Goal: Task Accomplishment & Management: Use online tool/utility

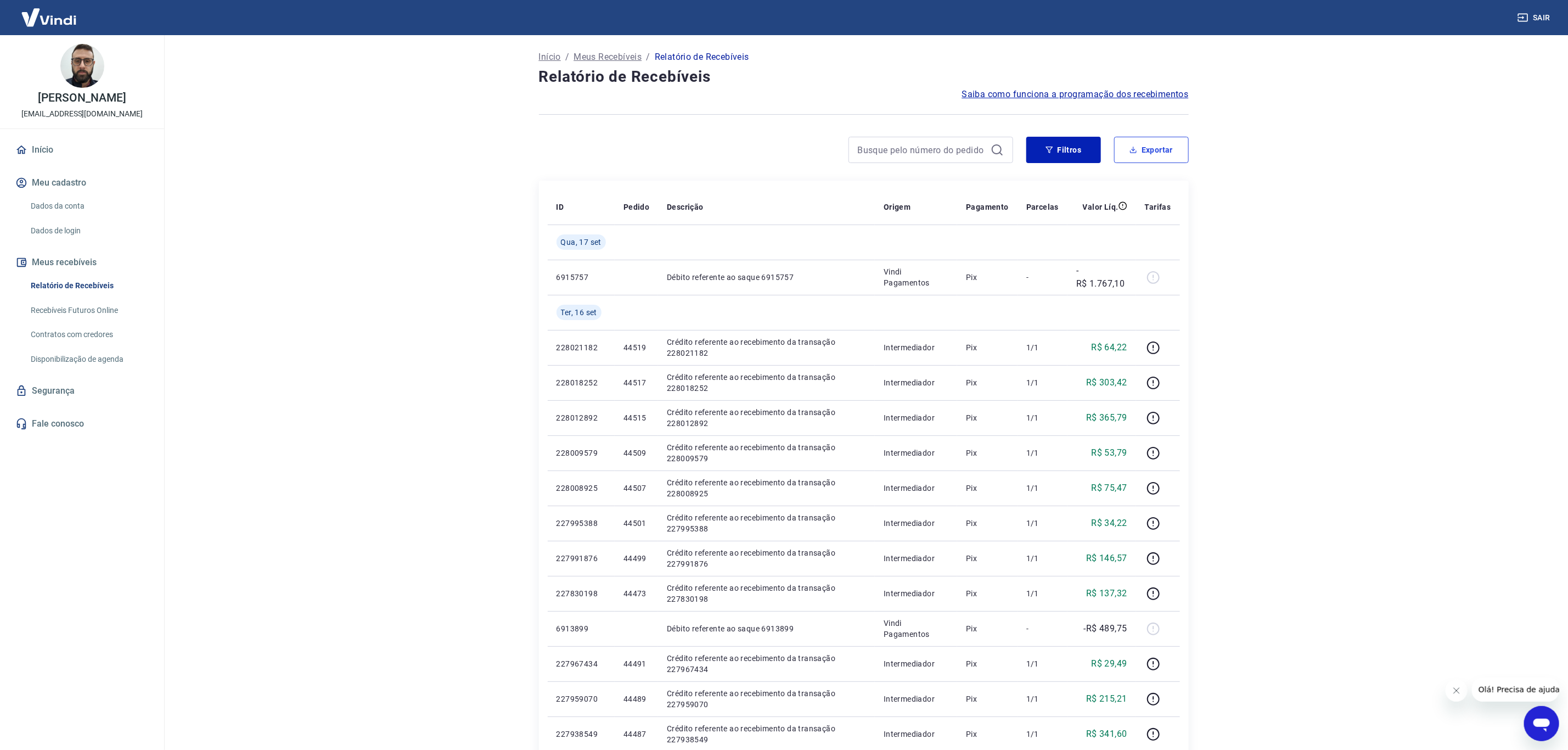
click at [1157, 146] on button "Exportar" at bounding box center [1151, 150] width 75 height 27
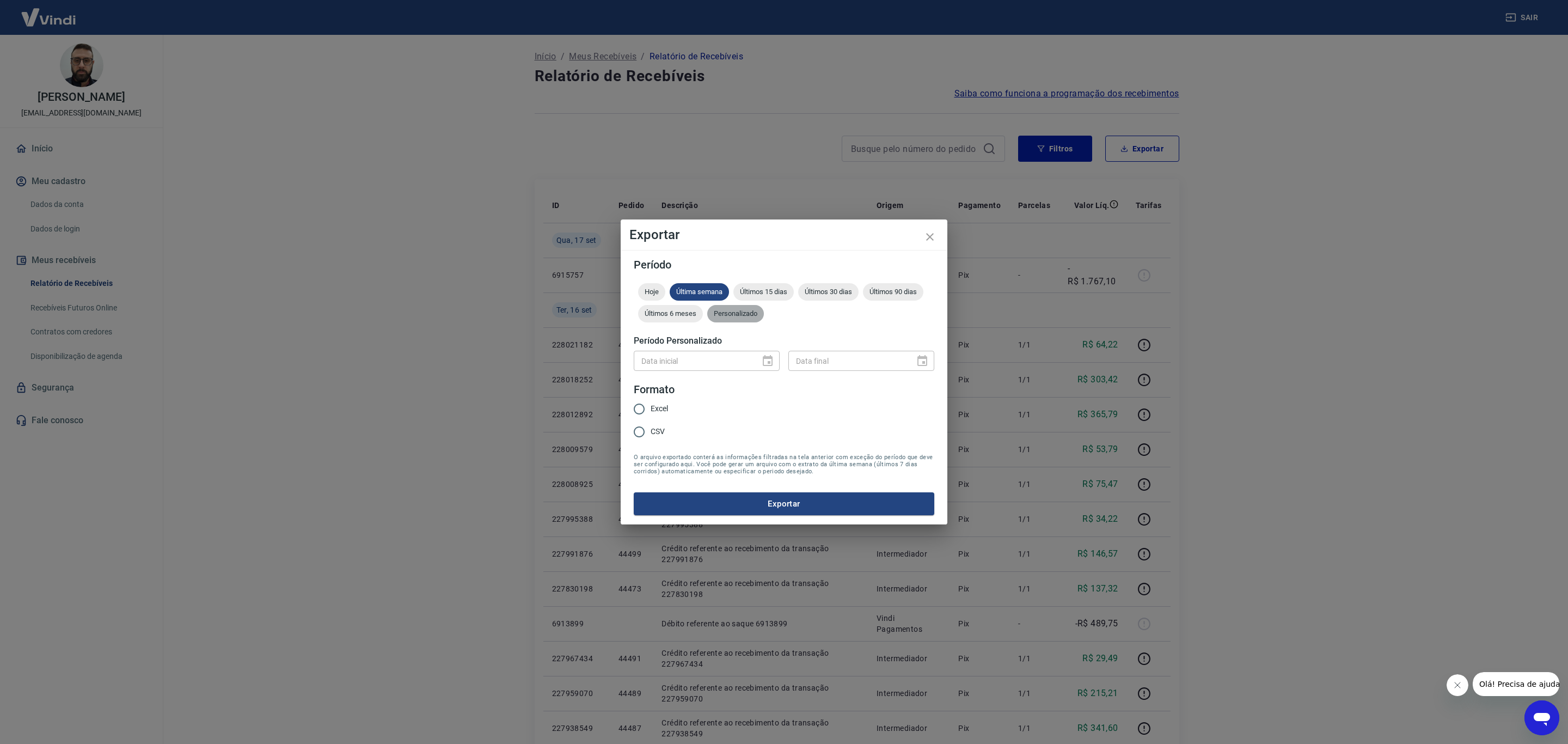
click at [752, 314] on span "Personalizado" at bounding box center [735, 313] width 56 height 8
click at [764, 360] on icon "Choose date" at bounding box center [768, 361] width 13 height 13
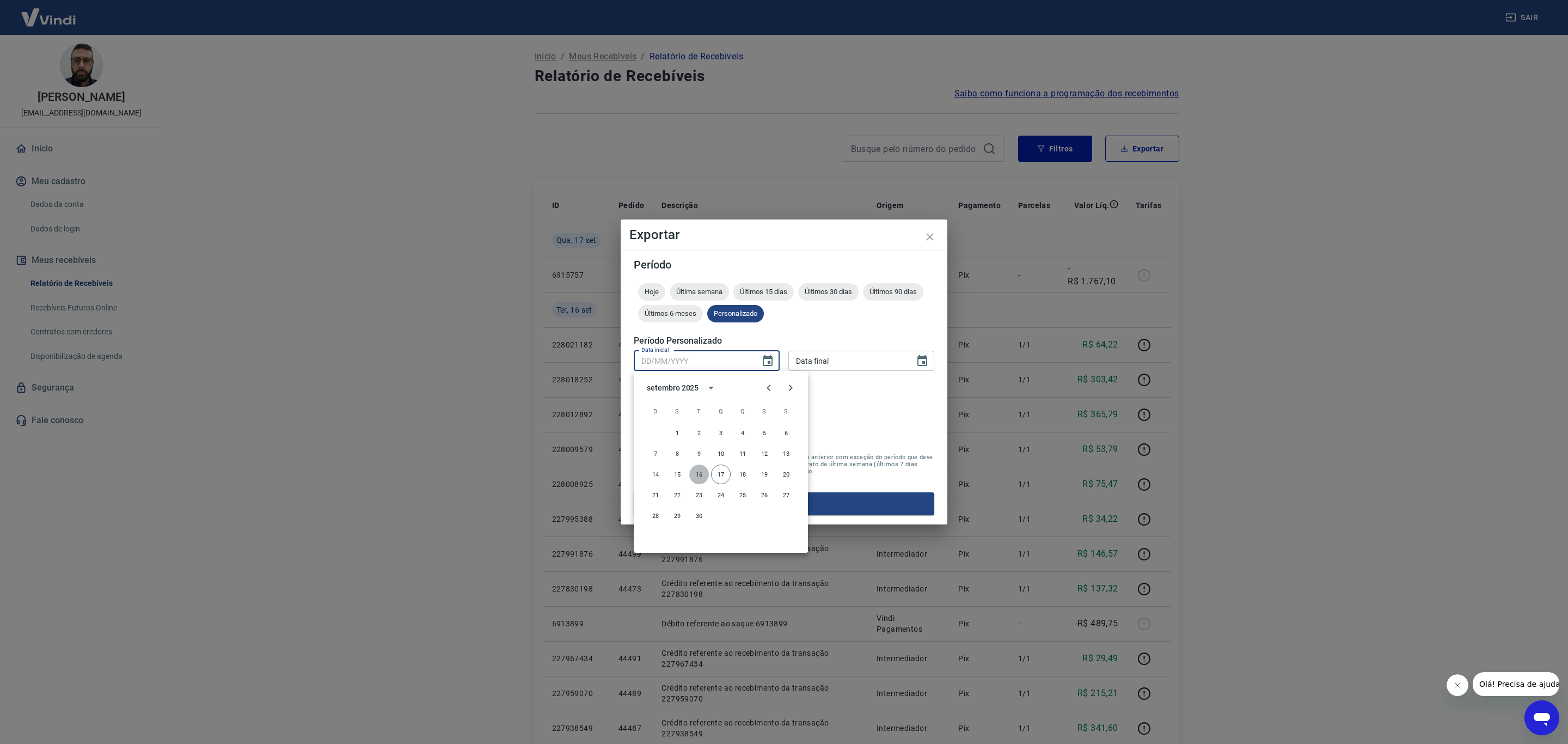
click at [700, 476] on button "16" at bounding box center [699, 474] width 20 height 20
type input "16/09/2025"
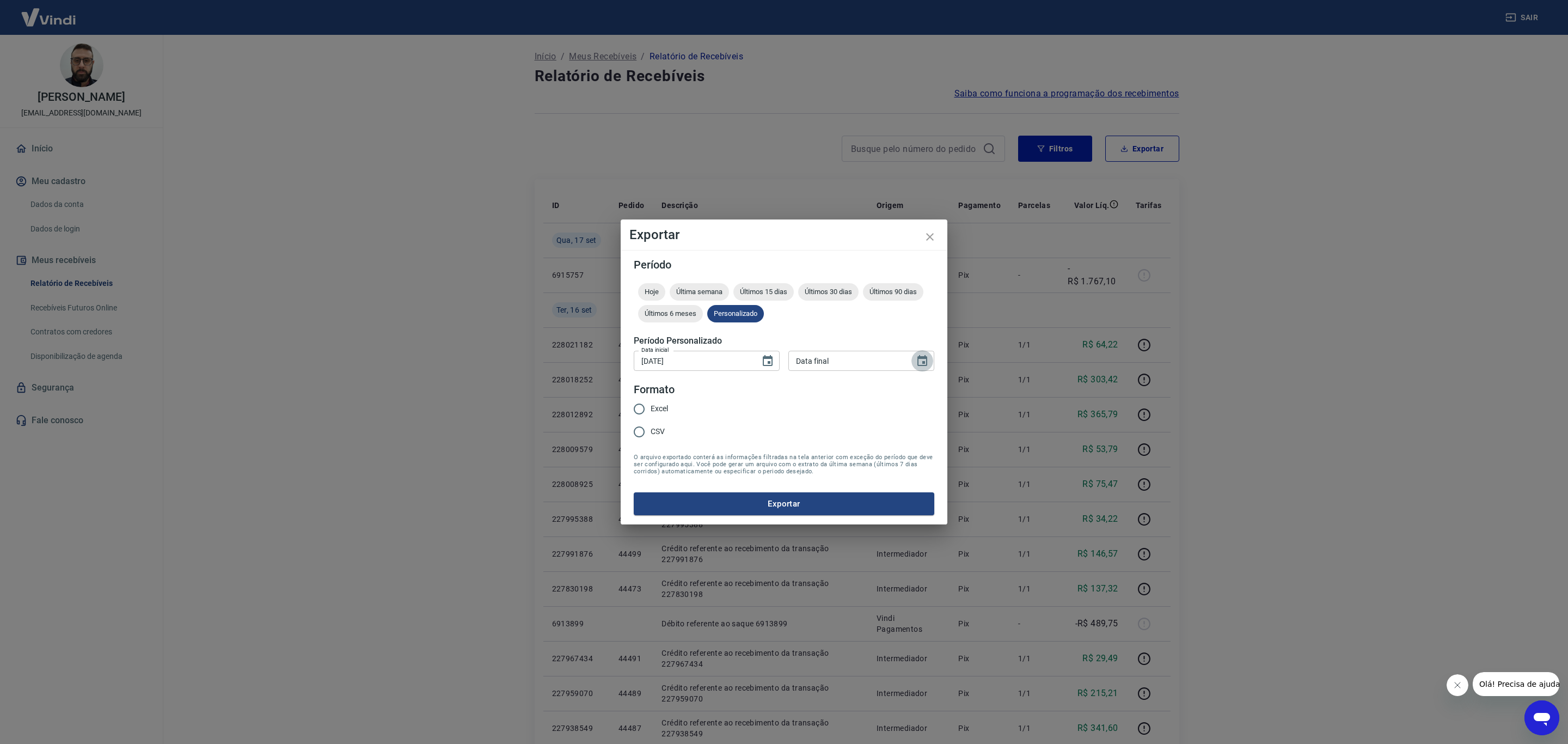
drag, startPoint x: 917, startPoint y: 363, endPoint x: 925, endPoint y: 364, distance: 8.1
click at [918, 363] on icon "Choose date" at bounding box center [922, 361] width 13 height 13
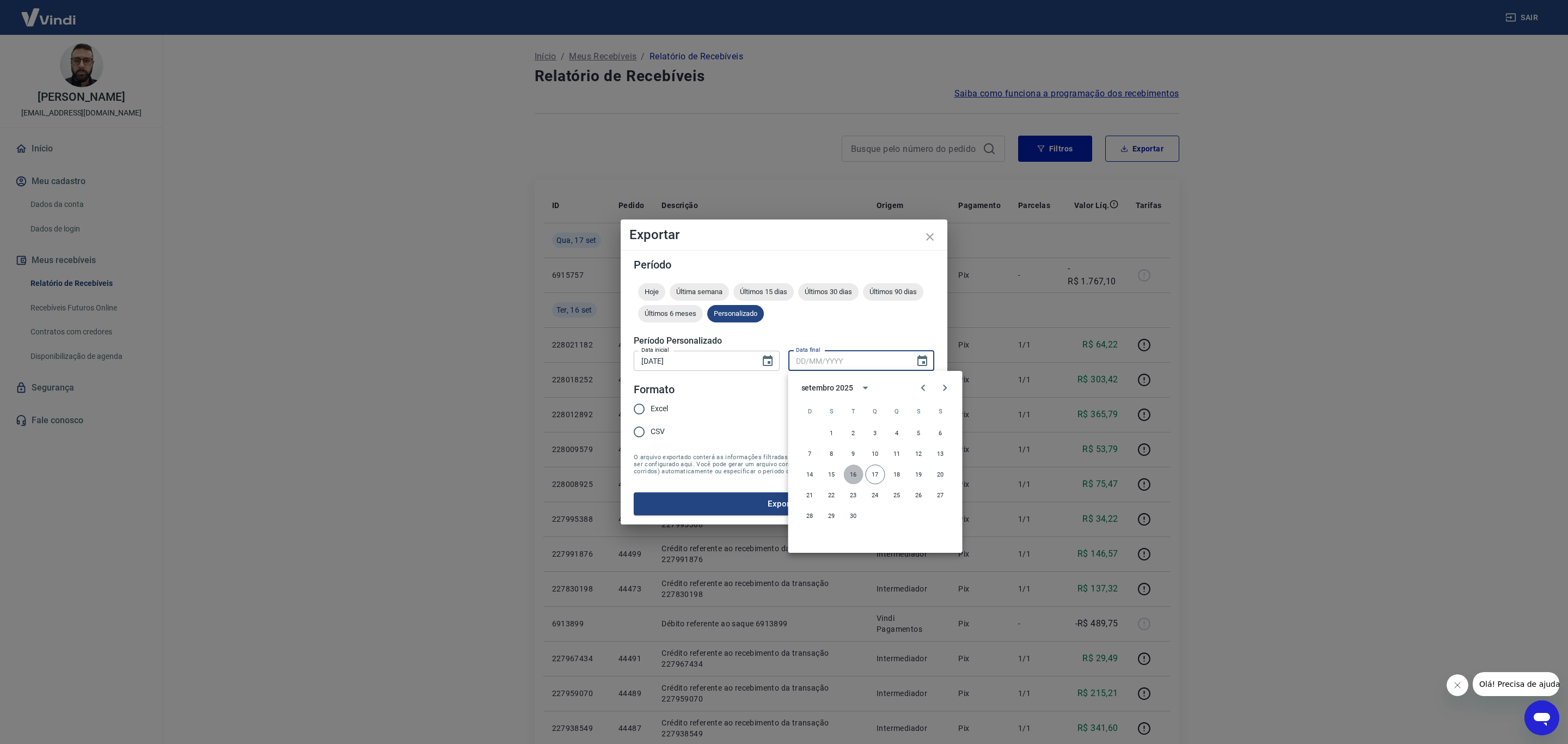
click at [856, 479] on button "16" at bounding box center [854, 474] width 20 height 20
type input "16/09/2025"
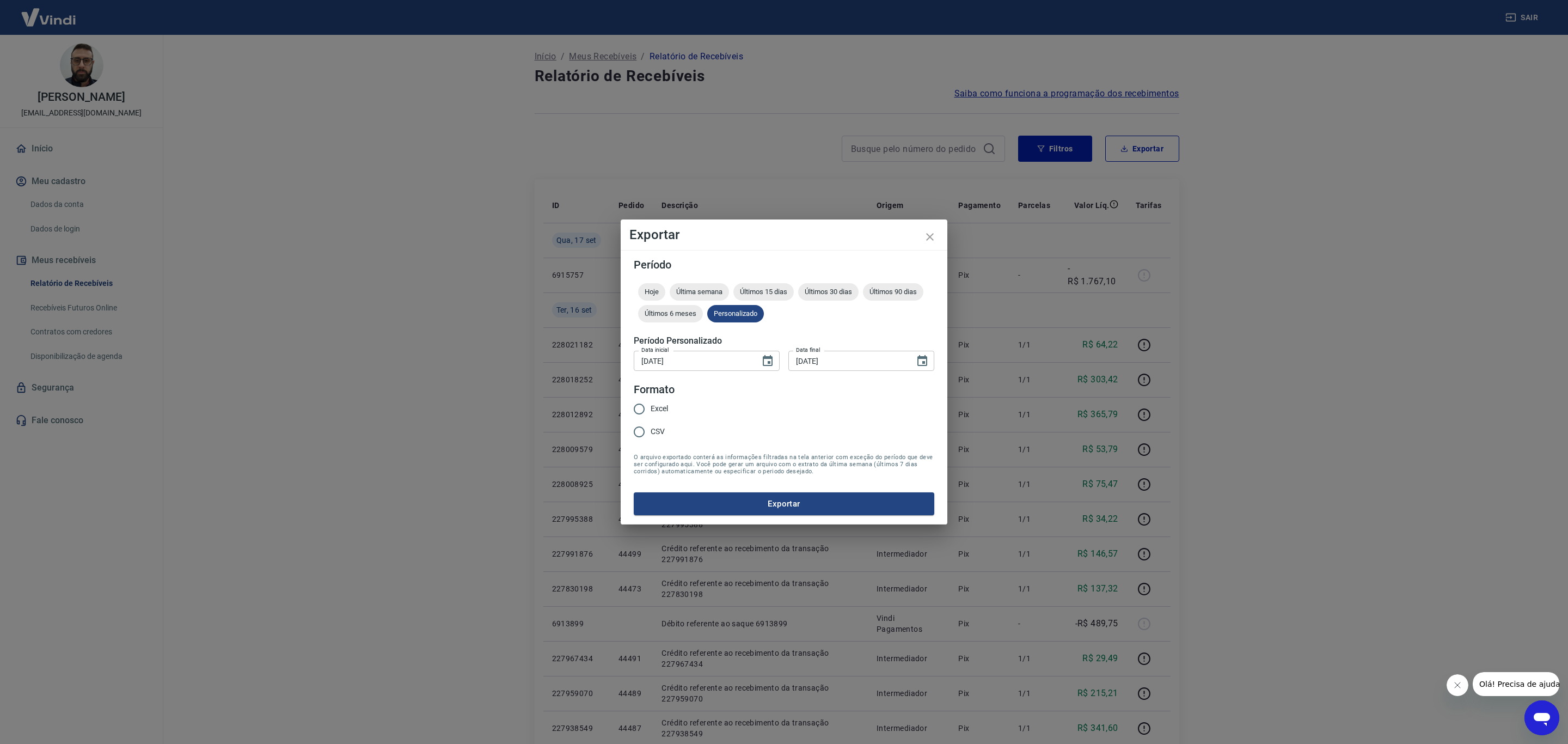
click at [654, 409] on span "Excel" at bounding box center [659, 409] width 18 height 12
click at [651, 409] on input "Excel" at bounding box center [639, 409] width 23 height 23
radio input "true"
click at [754, 501] on button "Exportar" at bounding box center [784, 504] width 300 height 23
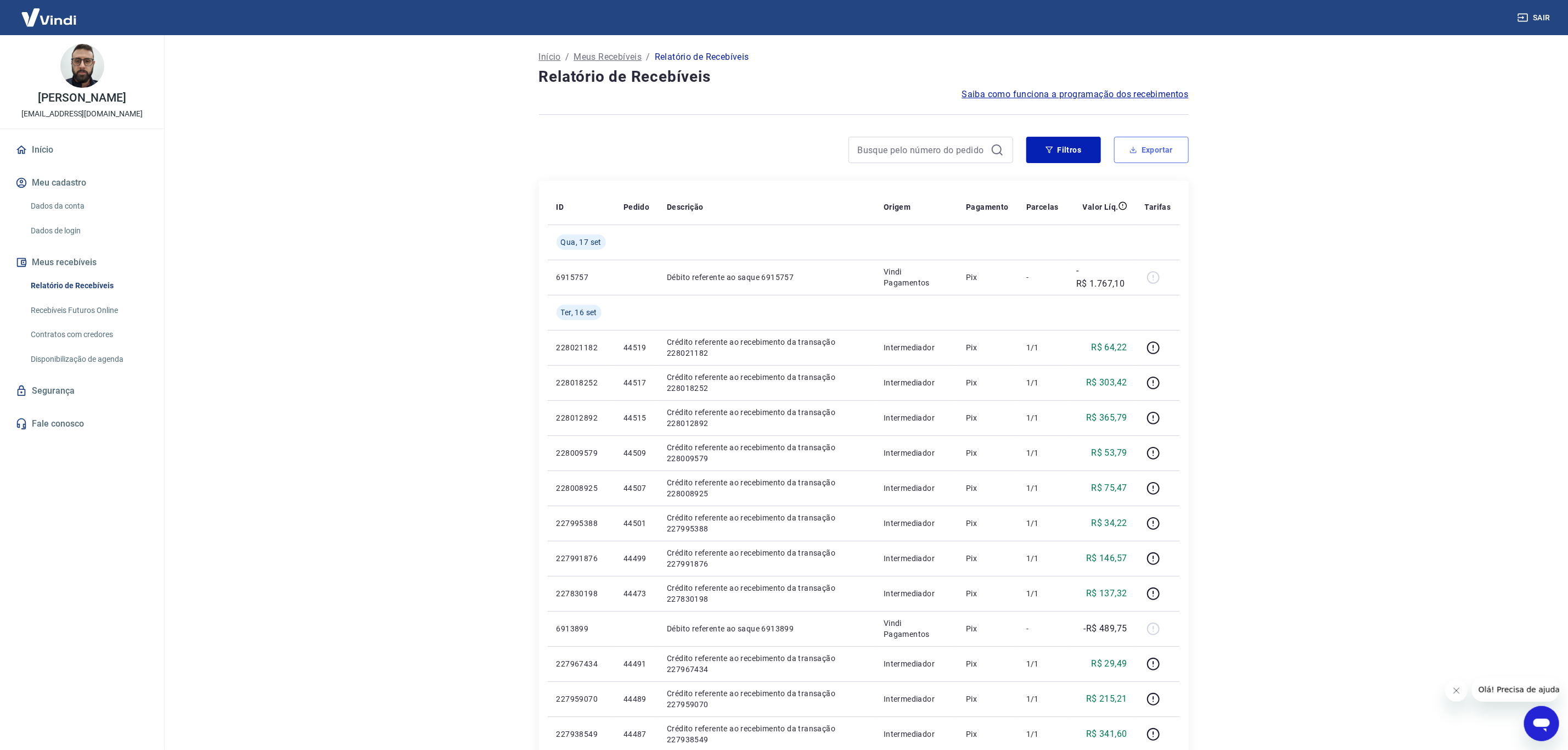
click at [1145, 150] on button "Exportar" at bounding box center [1151, 150] width 75 height 27
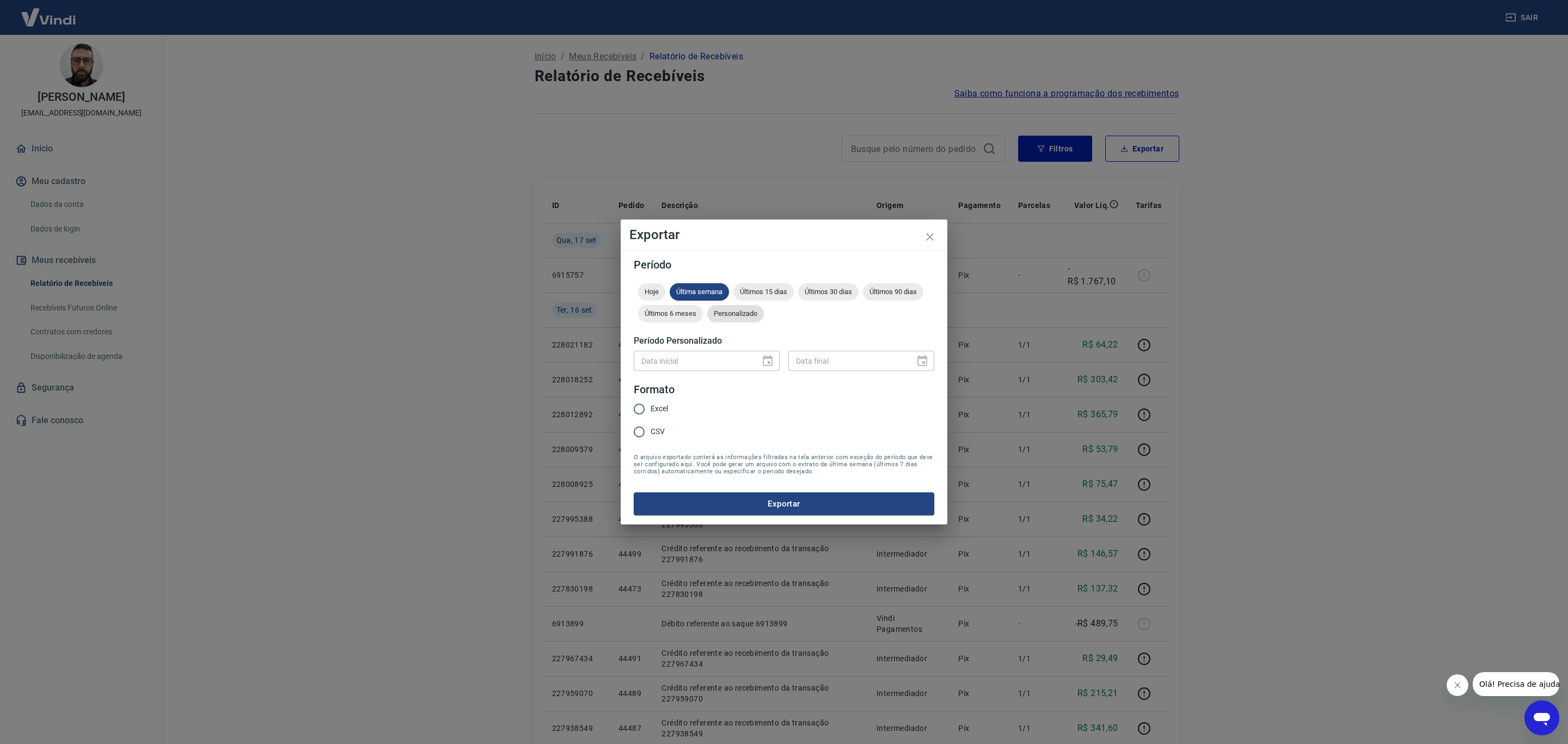
click at [745, 317] on span "Personalizado" at bounding box center [735, 313] width 56 height 8
drag, startPoint x: 729, startPoint y: 377, endPoint x: 728, endPoint y: 368, distance: 9.1
click at [728, 370] on form "Período Hoje Última semana Últimos 15 dias Últimos 30 dias Últimos 90 dias Últi…" at bounding box center [784, 387] width 300 height 256
click at [728, 368] on input "Data inicial" at bounding box center [693, 361] width 119 height 20
click at [728, 364] on input "Data inicial" at bounding box center [693, 361] width 119 height 20
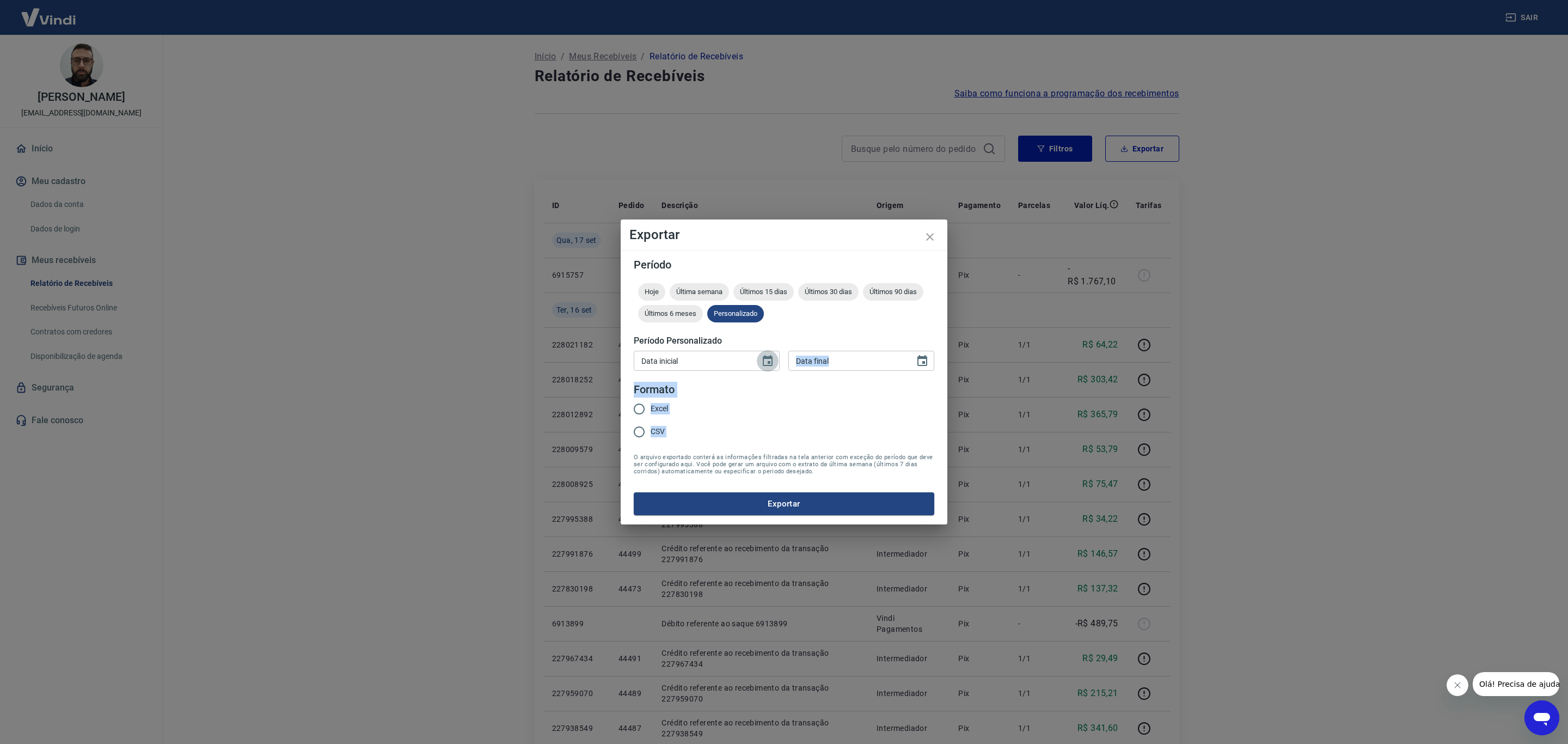
click at [758, 361] on button "Choose date" at bounding box center [768, 361] width 22 height 22
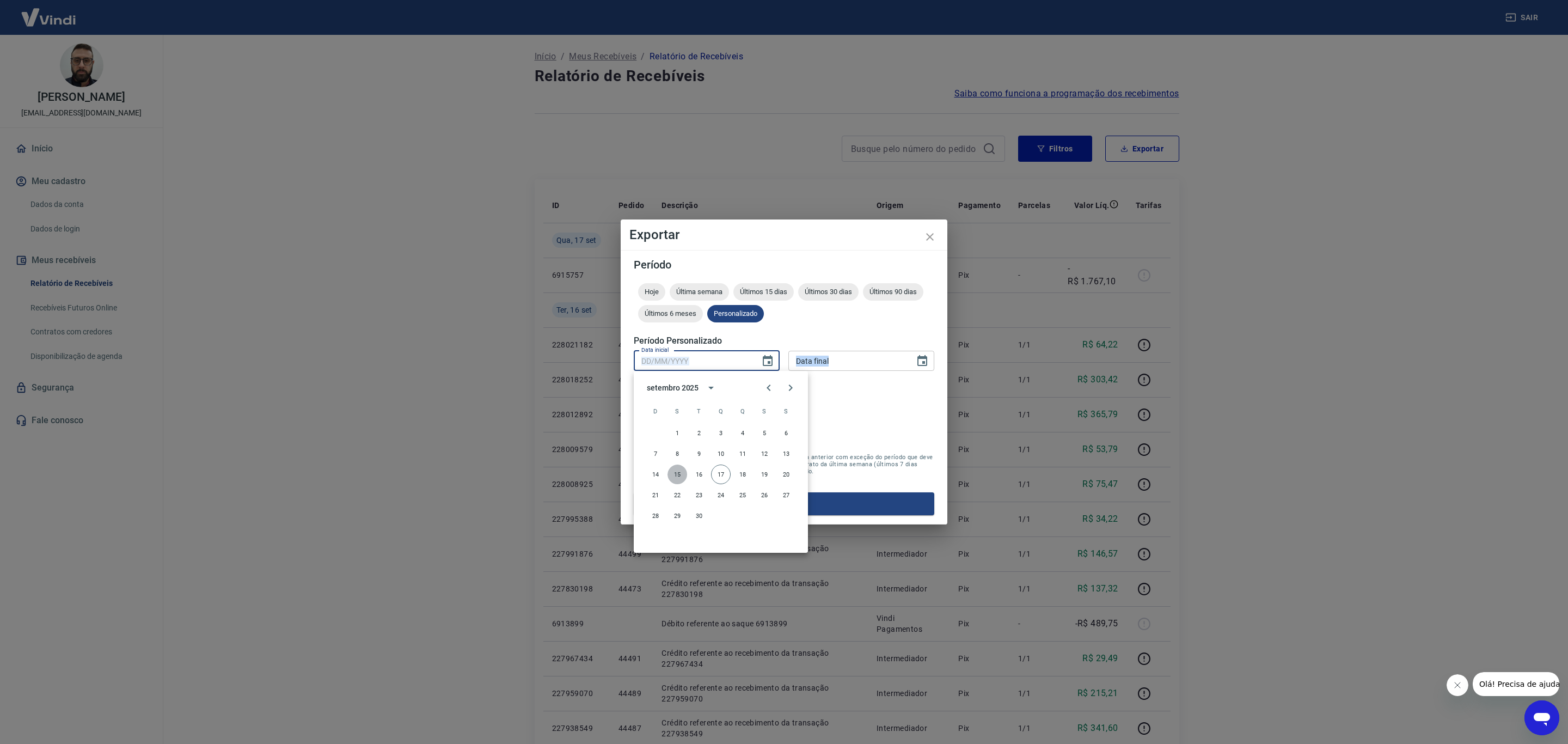
click at [678, 471] on button "15" at bounding box center [677, 474] width 20 height 20
type input "[DATE]"
click at [678, 471] on button "15" at bounding box center [677, 474] width 20 height 20
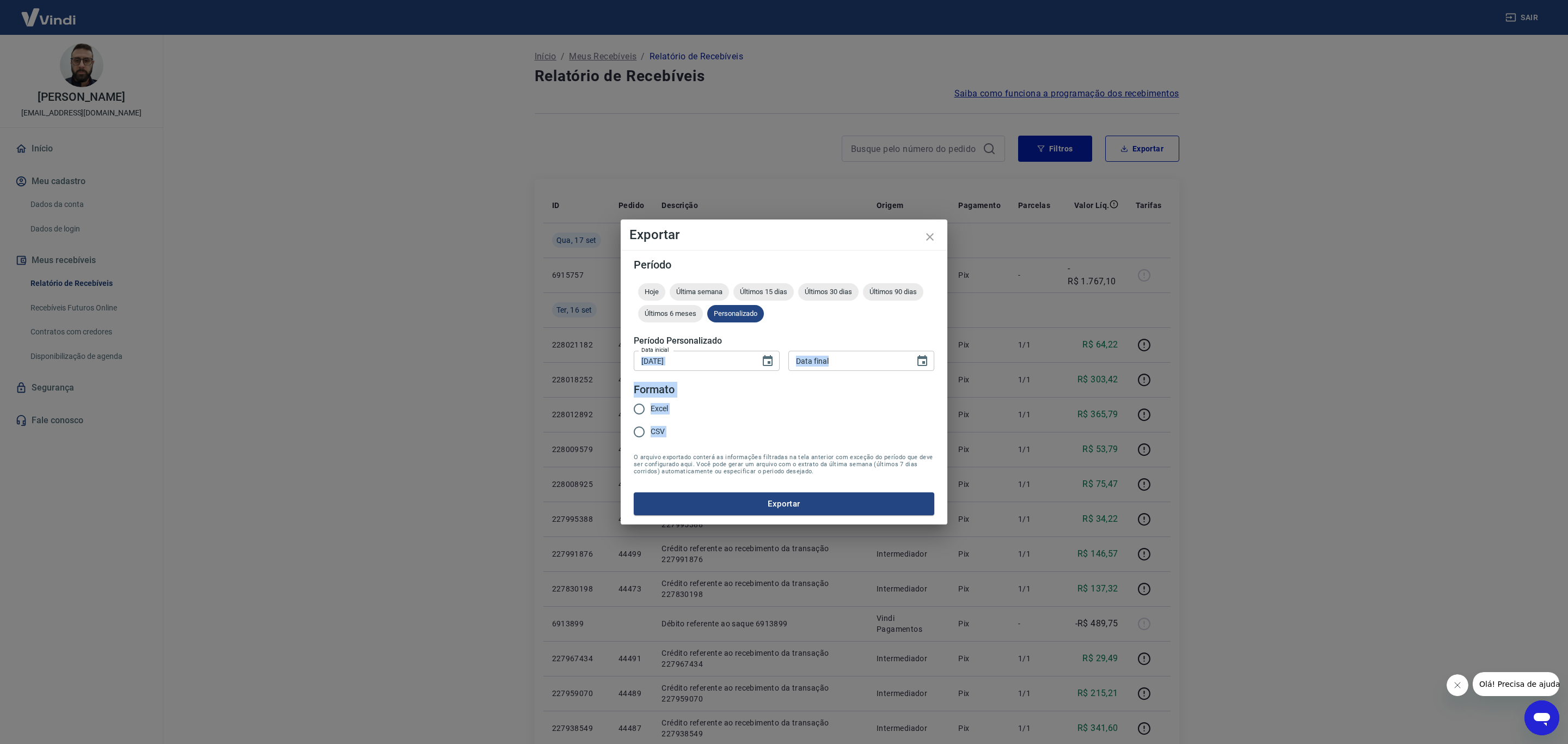
click at [816, 361] on input "Data final" at bounding box center [848, 361] width 119 height 20
click at [922, 358] on icon "Choose date" at bounding box center [922, 361] width 10 height 11
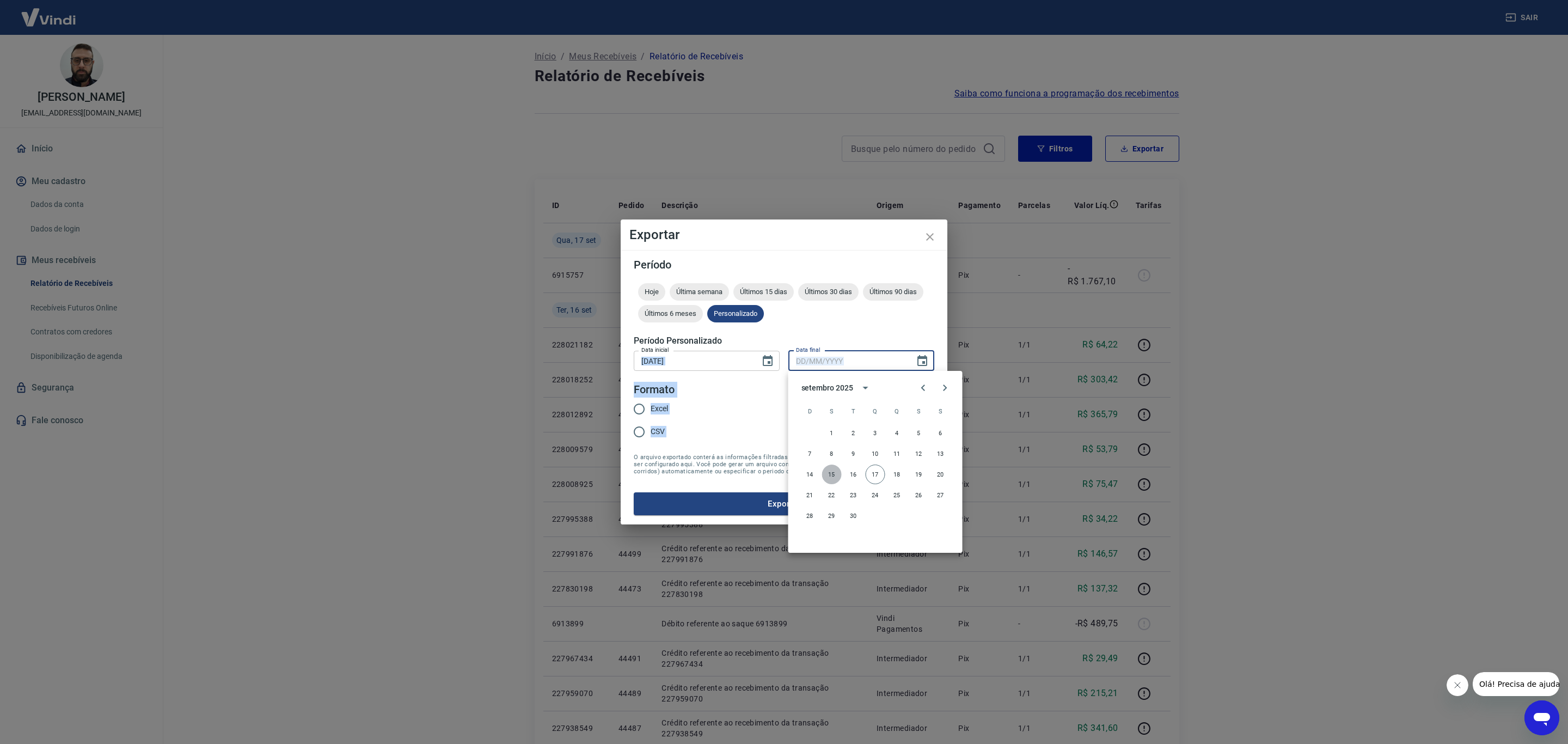
click at [829, 470] on button "15" at bounding box center [832, 474] width 20 height 20
type input "[DATE]"
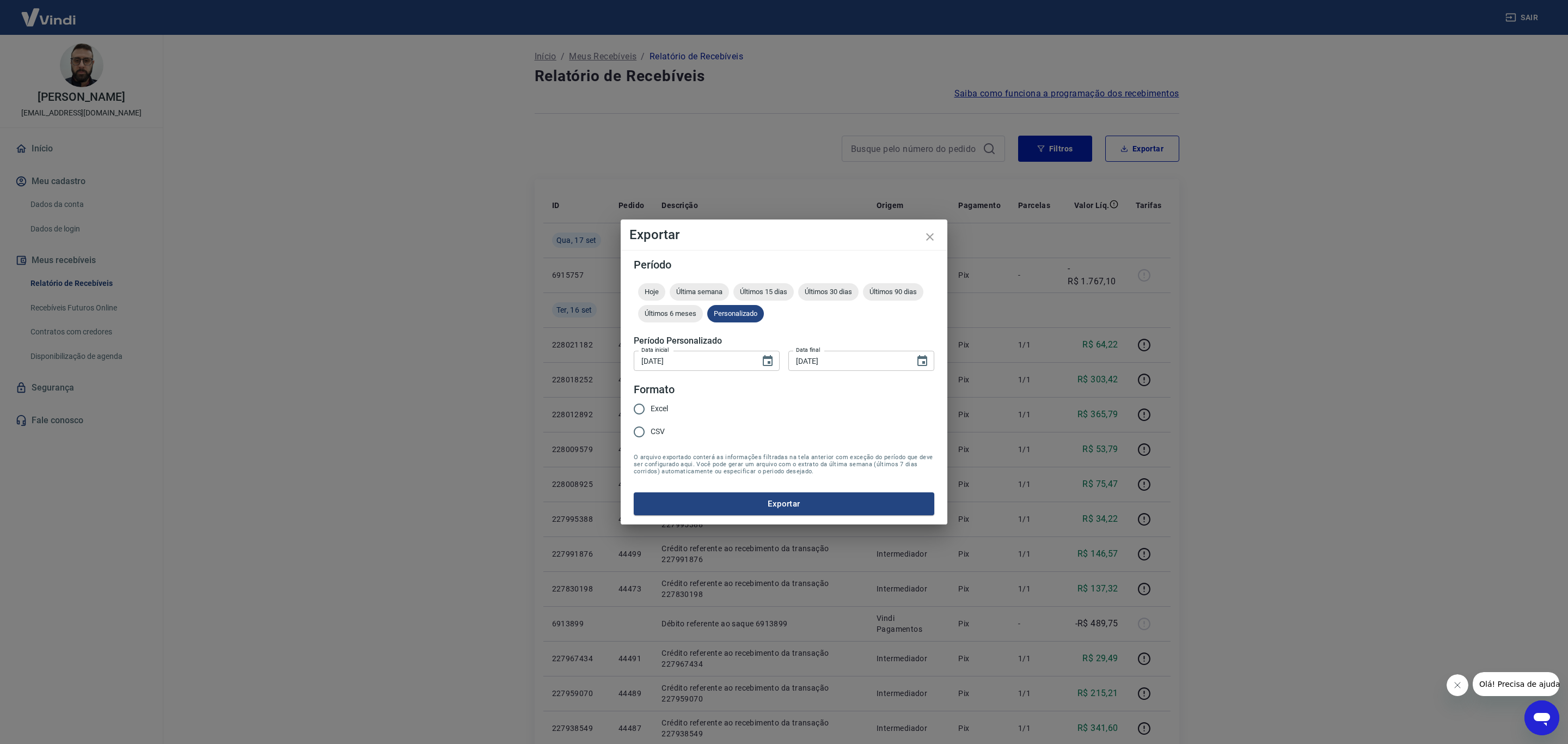
drag, startPoint x: 832, startPoint y: 322, endPoint x: 813, endPoint y: 360, distance: 42.5
click at [832, 322] on div "Hoje Última semana Últimos 15 dias Últimos 30 dias Últimos 90 dias Últimos 6 me…" at bounding box center [784, 304] width 300 height 43
click at [662, 410] on span "Excel" at bounding box center [659, 409] width 18 height 12
click at [651, 410] on input "Excel" at bounding box center [639, 409] width 23 height 23
radio input "true"
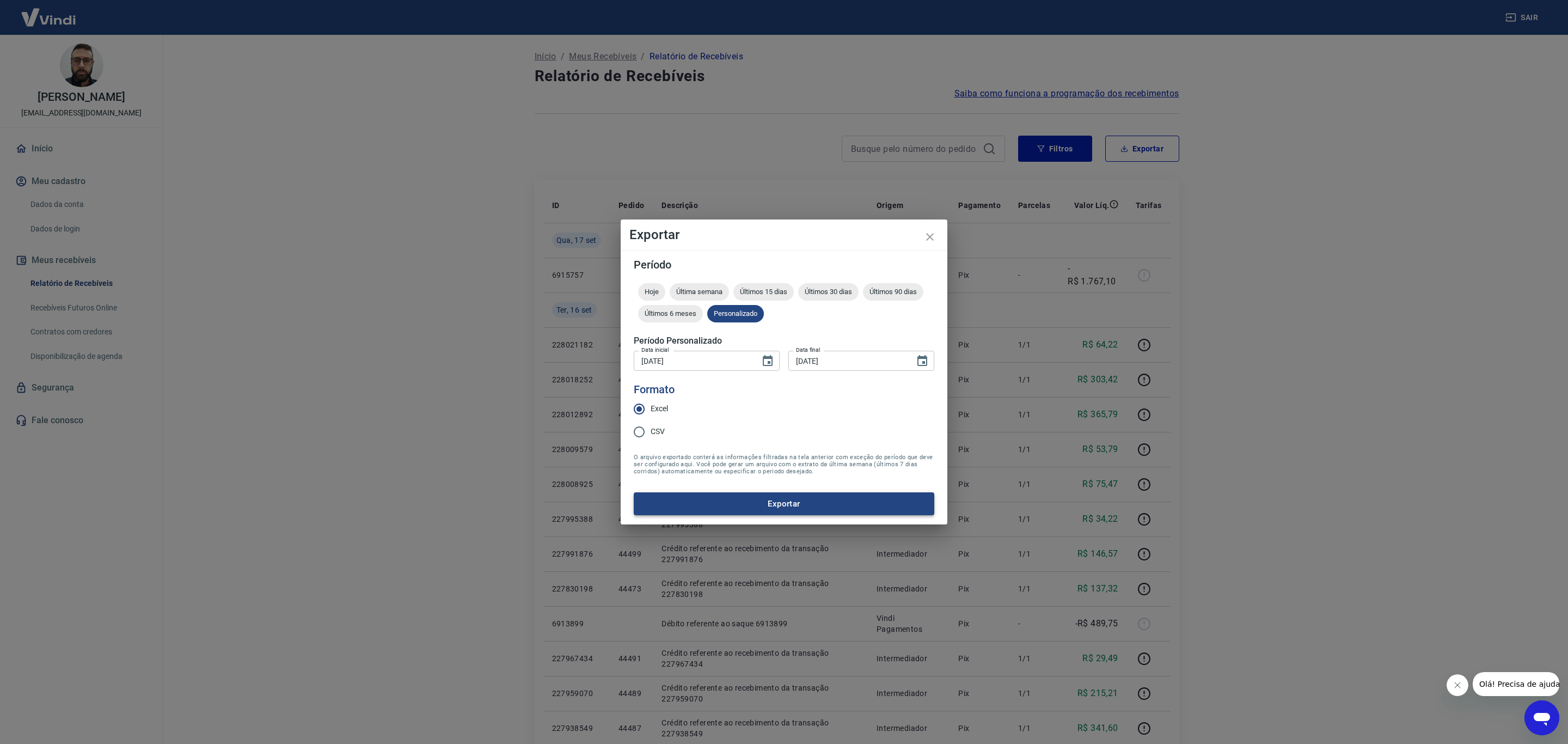
click at [713, 504] on button "Exportar" at bounding box center [784, 504] width 300 height 23
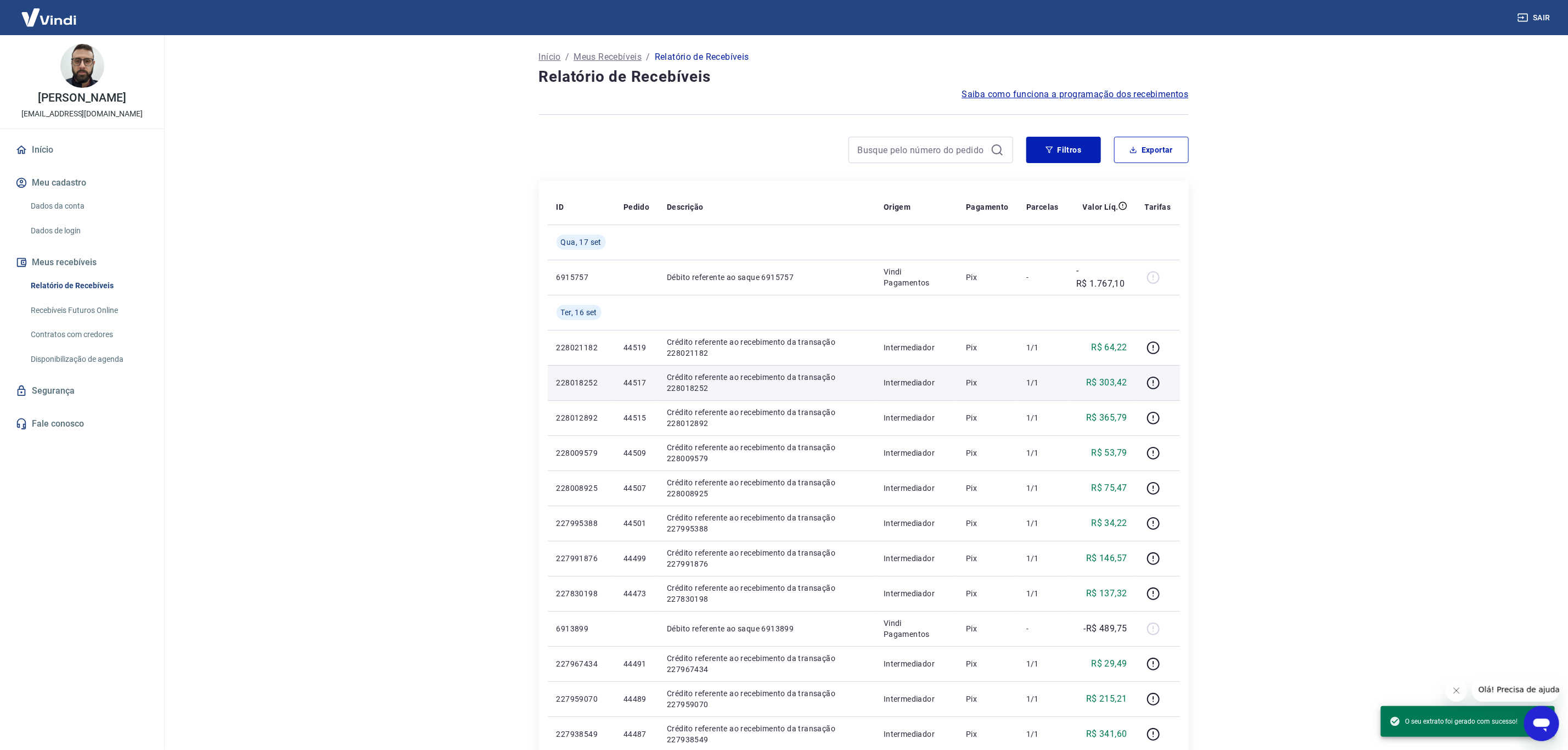
click at [1164, 399] on td at bounding box center [1157, 383] width 44 height 35
